Goal: Task Accomplishment & Management: Use online tool/utility

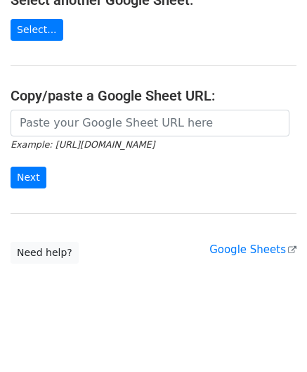
scroll to position [184, 0]
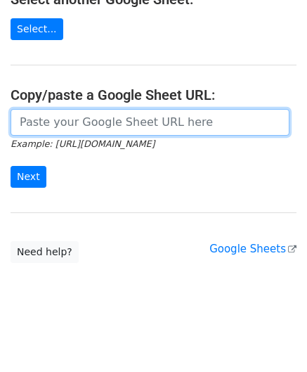
click at [84, 120] on input "url" at bounding box center [150, 122] width 279 height 27
paste input "[URL][DOMAIN_NAME]"
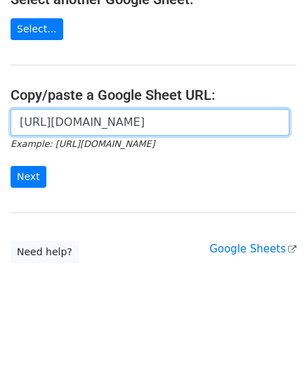
scroll to position [0, 315]
type input "[URL][DOMAIN_NAME]"
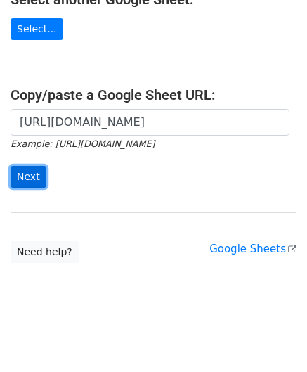
click at [26, 171] on input "Next" at bounding box center [29, 177] width 36 height 22
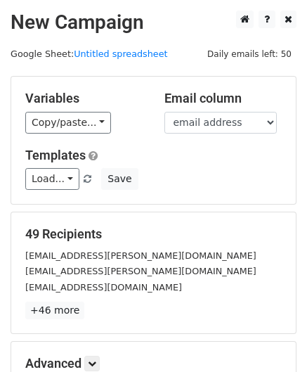
scroll to position [172, 0]
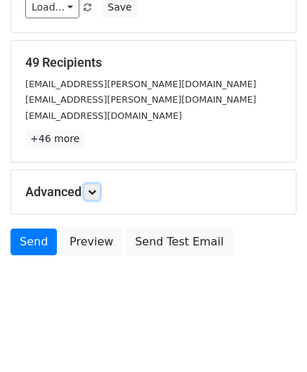
drag, startPoint x: 98, startPoint y: 186, endPoint x: 110, endPoint y: 193, distance: 13.9
click at [96, 188] on icon at bounding box center [92, 192] width 8 height 8
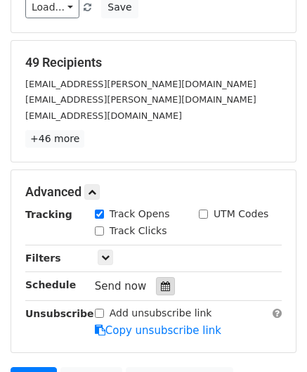
click at [161, 284] on icon at bounding box center [165, 286] width 9 height 10
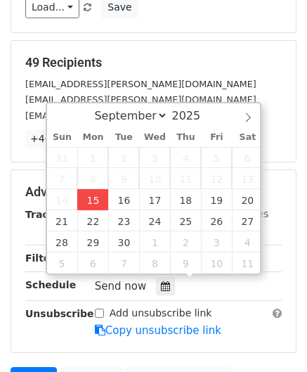
type input "[DATE] 12:00"
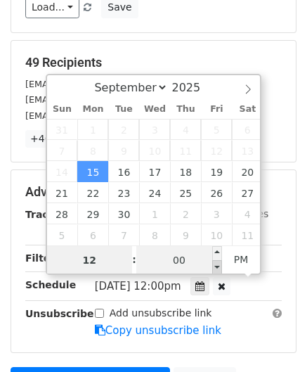
paste input "1"
type input "11"
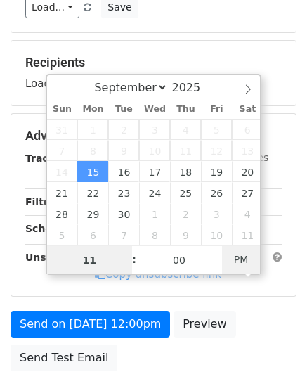
type input "2025-09-15 11:00"
click at [242, 259] on span "PM" at bounding box center [241, 260] width 39 height 28
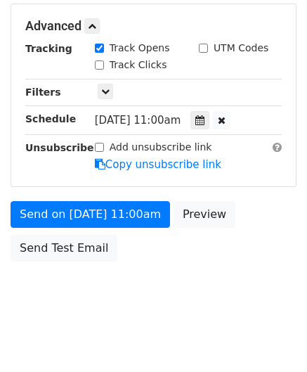
scroll to position [338, 0]
